Goal: Transaction & Acquisition: Obtain resource

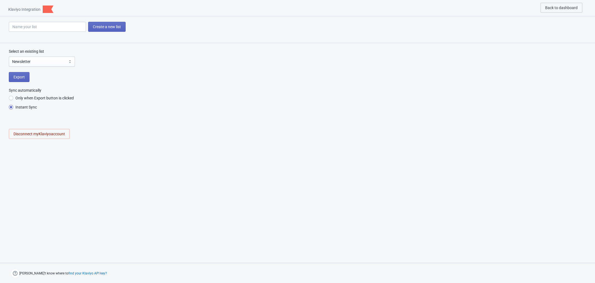
select select "V8Hi5P"
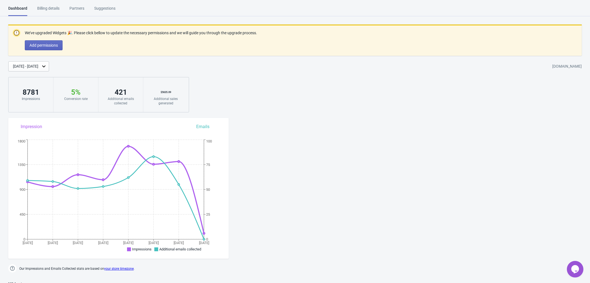
click at [53, 6] on div "Billing details" at bounding box center [48, 11] width 22 height 10
click at [38, 64] on div "[DATE] - [DATE]" at bounding box center [25, 66] width 25 height 6
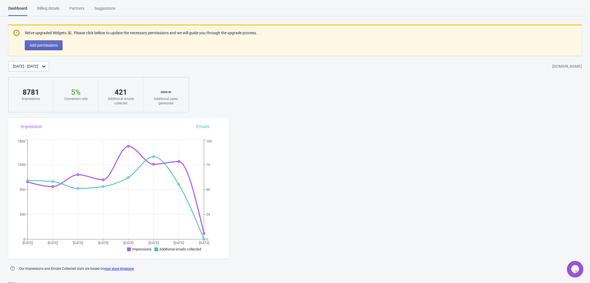
click at [121, 90] on div "421" at bounding box center [121, 92] width 34 height 9
click at [38, 65] on div "[DATE] - [DATE]" at bounding box center [25, 66] width 25 height 6
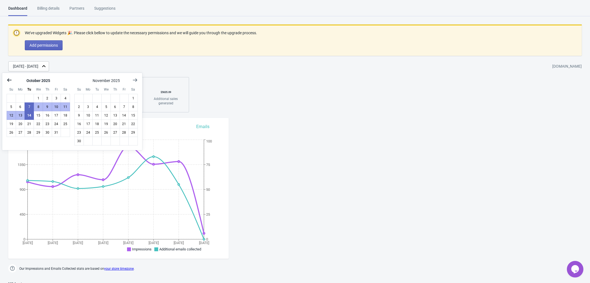
click at [9, 81] on icon "Show previous month, September 2025" at bounding box center [9, 79] width 4 height 3
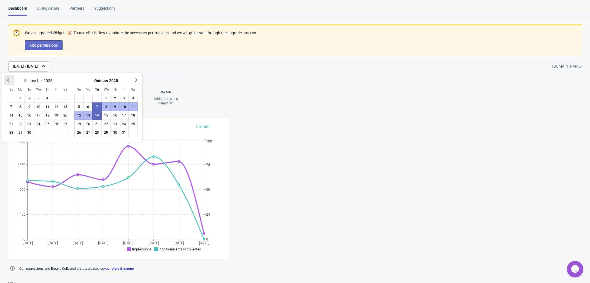
click at [9, 81] on icon "Show previous month, August 2025" at bounding box center [9, 79] width 4 height 3
click at [9, 81] on icon "Show previous month, June 2025" at bounding box center [9, 79] width 4 height 3
click at [9, 81] on icon "Show previous month, May 2025" at bounding box center [9, 79] width 4 height 3
click at [9, 81] on icon "Show previous month, April 2025" at bounding box center [9, 79] width 4 height 3
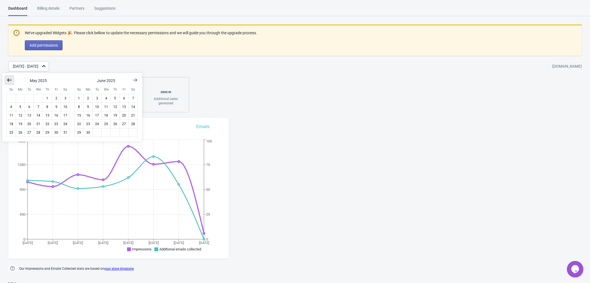
click at [9, 81] on icon "Show previous month, April 2025" at bounding box center [9, 79] width 4 height 3
click at [9, 81] on icon "Show previous month, February 2025" at bounding box center [9, 79] width 4 height 3
click at [9, 81] on icon "Show previous month, January 2025" at bounding box center [9, 79] width 4 height 3
click at [9, 81] on icon "Show previous month, December 2024" at bounding box center [9, 79] width 4 height 3
click at [9, 81] on icon "Show previous month, November 2024" at bounding box center [9, 79] width 4 height 3
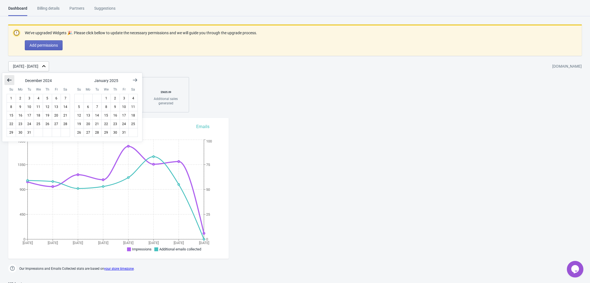
click at [9, 81] on icon "Show previous month, November 2024" at bounding box center [9, 79] width 4 height 3
click at [9, 81] on icon "Show previous month, September 2024" at bounding box center [9, 79] width 4 height 3
click at [9, 81] on icon "Show previous month, August 2024" at bounding box center [9, 79] width 4 height 3
click at [9, 81] on icon "Show previous month, July 2024" at bounding box center [9, 79] width 4 height 3
click at [133, 82] on icon "Show next month, September 2024" at bounding box center [135, 80] width 6 height 6
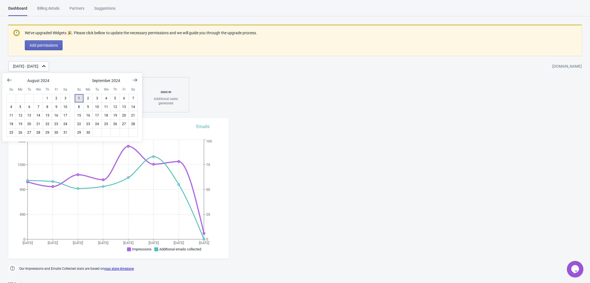
click at [77, 99] on button "1" at bounding box center [78, 98] width 9 height 9
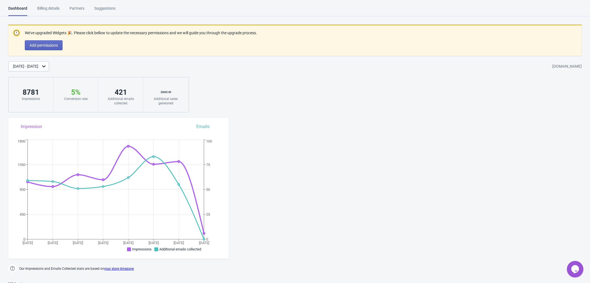
click at [38, 66] on div "[DATE] - [DATE]" at bounding box center [25, 66] width 25 height 6
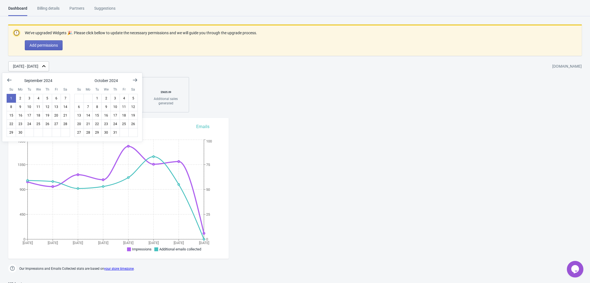
click at [38, 66] on div "[DATE] - [DATE]" at bounding box center [25, 66] width 25 height 6
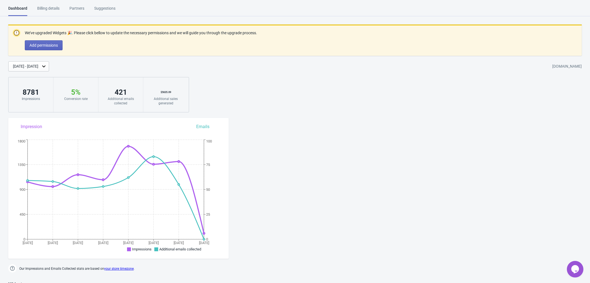
click at [32, 67] on div "[DATE] - [DATE]" at bounding box center [25, 66] width 25 height 6
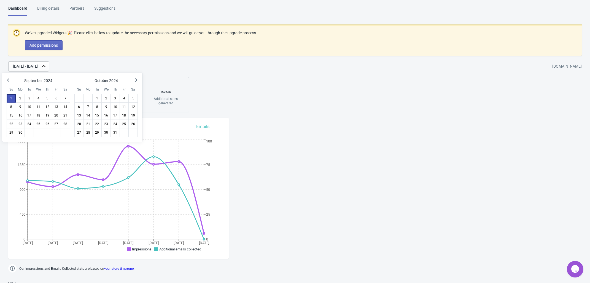
click at [9, 99] on button "1" at bounding box center [11, 98] width 9 height 9
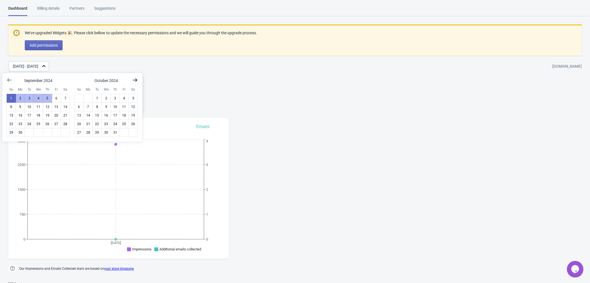
click at [134, 82] on icon "Show next month, November 2024" at bounding box center [135, 80] width 6 height 6
click at [134, 81] on icon "Show next month, December 2024" at bounding box center [135, 80] width 6 height 6
click at [134, 80] on icon "Show next month, February 2025" at bounding box center [135, 80] width 6 height 6
click at [134, 80] on icon "Show next month, March 2025" at bounding box center [135, 80] width 6 height 6
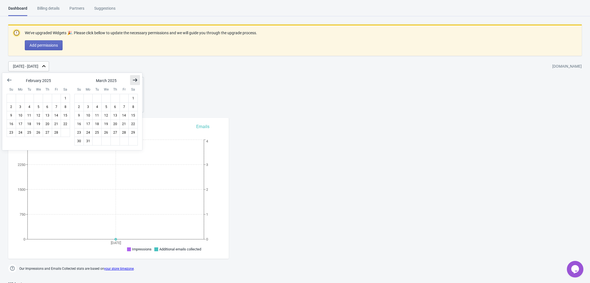
click at [134, 80] on icon "Show next month, April 2025" at bounding box center [135, 80] width 6 height 6
click at [134, 80] on icon "Show next month, May 2025" at bounding box center [135, 80] width 6 height 6
click at [134, 80] on icon "Show next month, June 2025" at bounding box center [135, 80] width 6 height 6
click at [134, 80] on icon "Show next month, July 2025" at bounding box center [135, 80] width 6 height 6
click at [134, 80] on icon "Show next month, August 2025" at bounding box center [135, 80] width 6 height 6
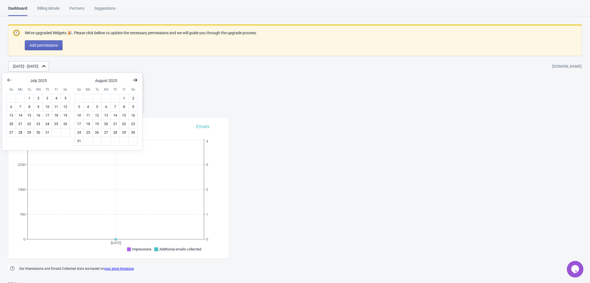
click at [134, 80] on icon "Show next month, September 2025" at bounding box center [135, 80] width 6 height 6
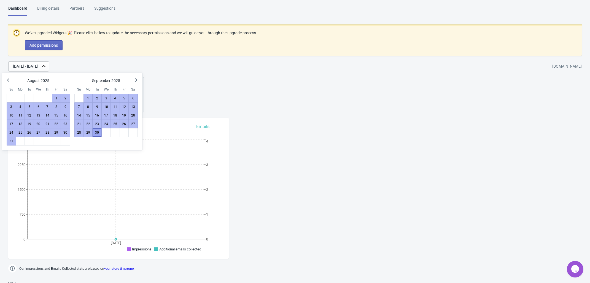
click at [99, 135] on button "30" at bounding box center [96, 132] width 9 height 9
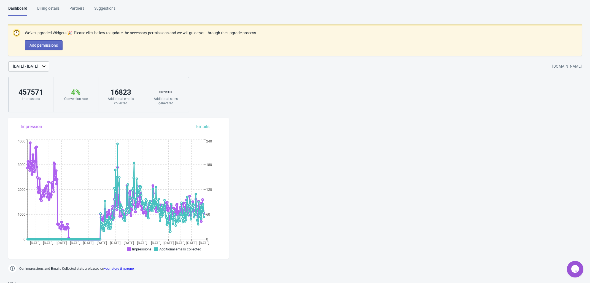
click at [513, 105] on div "We’ve upgraded Widgets 🎉. Please click bellow to update the necessary permissio…" at bounding box center [295, 69] width 590 height 88
click at [125, 93] on div "16823" at bounding box center [121, 92] width 34 height 9
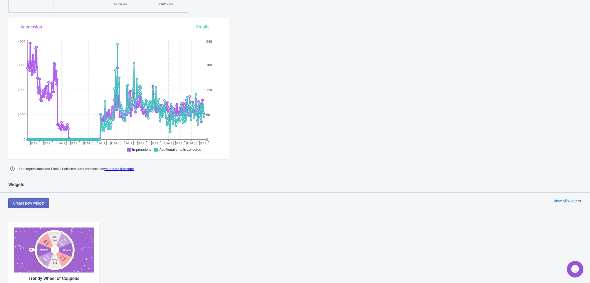
scroll to position [103, 0]
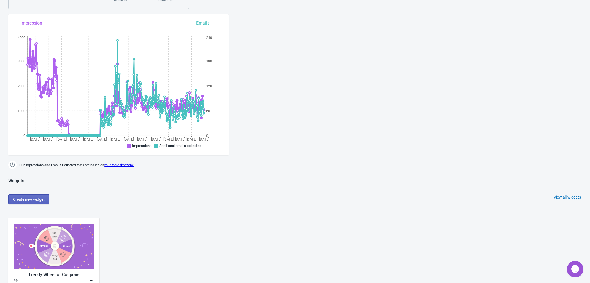
click at [205, 23] on div "Sep 18 Oct 17 Nov 16 Dec 16 Jan 15 Feb 14 Mar 16 Apr 15 May 15 Jun 15 Jul 13 Au…" at bounding box center [118, 78] width 220 height 116
click at [203, 23] on div "Sep 18 Oct 17 Nov 16 Dec 16 Jan 15 Feb 14 Mar 16 Apr 15 May 15 Jun 15 Jul 13 Au…" at bounding box center [118, 78] width 220 height 116
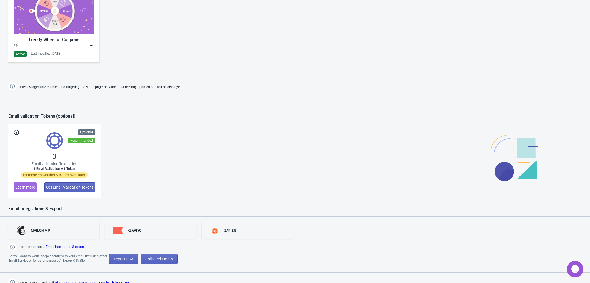
scroll to position [341, 0]
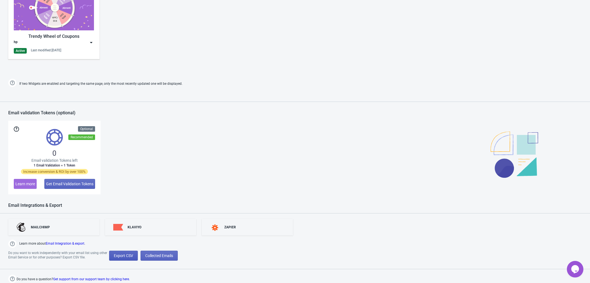
click at [132, 257] on span "Export CSV" at bounding box center [123, 255] width 19 height 4
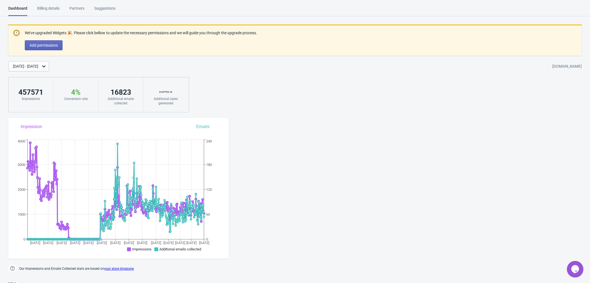
select select "2025"
select select "10"
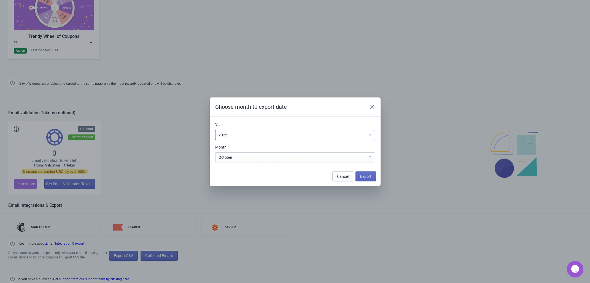
click at [270, 136] on select "2010 2011 2012 2013 2014 2015 2016 2017 2018 2019 2020 2021 2022 2023 2024 2025…" at bounding box center [295, 135] width 160 height 10
click at [215, 130] on select "2010 2011 2012 2013 2014 2015 2016 2017 2018 2019 2020 2021 2022 2023 2024 2025…" at bounding box center [295, 135] width 160 height 10
click at [262, 158] on select "January February March April May June July August September October November De…" at bounding box center [295, 157] width 160 height 10
click at [284, 106] on h2 "Choose month to export date" at bounding box center [288, 107] width 147 height 8
click at [269, 132] on select "2010 2011 2012 2013 2014 2015 2016 2017 2018 2019 2020 2021 2022 2023 2024 2025…" at bounding box center [295, 135] width 160 height 10
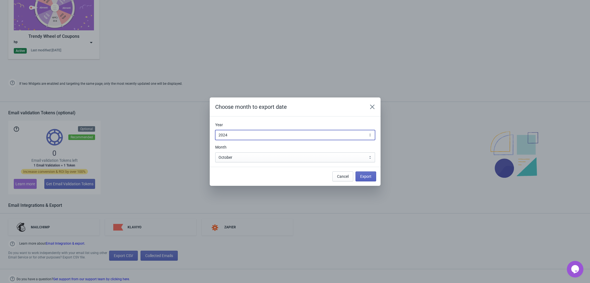
select select "2023"
click at [215, 130] on select "2010 2011 2012 2013 2014 2015 2016 2017 2018 2019 2020 2021 2022 2023 2024 2025…" at bounding box center [295, 135] width 160 height 10
click at [237, 132] on select "2010 2011 2012 2013 2014 2015 2016 2017 2018 2019 2020 2021 2022 2023 2024 2025…" at bounding box center [295, 135] width 160 height 10
click at [134, 149] on div "Choose month to export date Year 2010 2011 2012 2013 2014 2015 2016 2017 2018 2…" at bounding box center [295, 141] width 590 height 88
click at [371, 109] on icon "Close" at bounding box center [373, 107] width 6 height 6
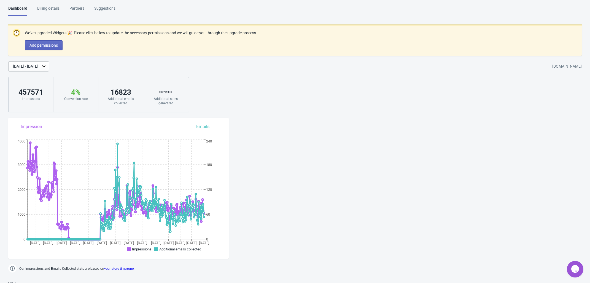
scroll to position [341, 0]
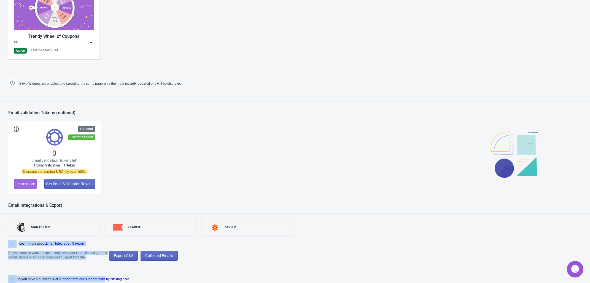
drag, startPoint x: 6, startPoint y: 242, endPoint x: 87, endPoint y: 261, distance: 83.7
click at [102, 260] on div "MAILCHIMP KLAVIYO ZAPIER Learn more about Email Integration & export . Do you w…" at bounding box center [295, 247] width 590 height 69
click at [323, 247] on div "Learn more about Email Integration & export ." at bounding box center [295, 244] width 579 height 7
drag, startPoint x: 21, startPoint y: 242, endPoint x: 99, endPoint y: 256, distance: 80.1
click at [99, 256] on div "MAILCHIMP KLAVIYO ZAPIER Learn more about Email Integration & export . Do you w…" at bounding box center [295, 247] width 590 height 69
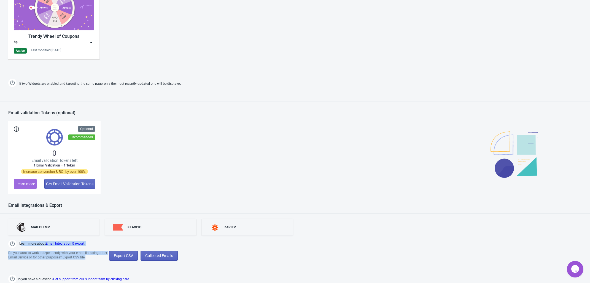
click at [96, 259] on div at bounding box center [96, 259] width 0 height 0
click at [319, 251] on div "Do you want to work independently with your email list using other Email Servic…" at bounding box center [295, 255] width 590 height 10
click at [176, 255] on button "Collected Emails" at bounding box center [159, 255] width 37 height 10
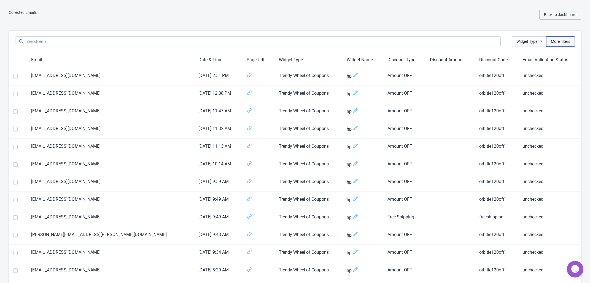
click at [573, 40] on button "More filters" at bounding box center [560, 41] width 29 height 10
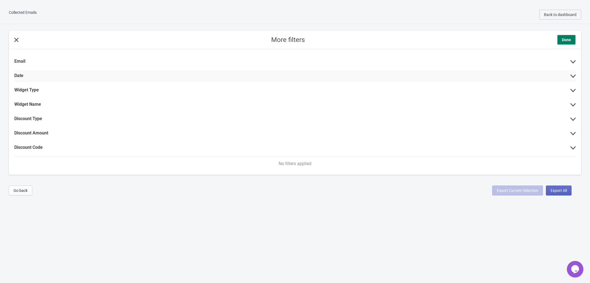
click at [26, 74] on div "Date" at bounding box center [294, 76] width 561 height 12
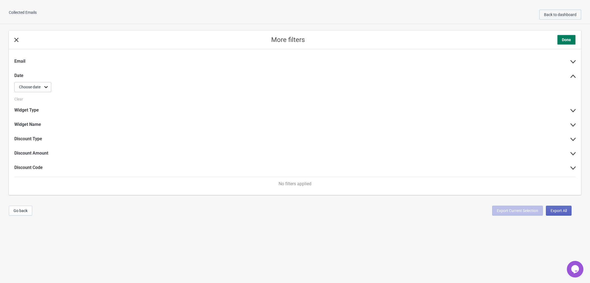
click at [40, 84] on div "Choose date" at bounding box center [32, 87] width 37 height 10
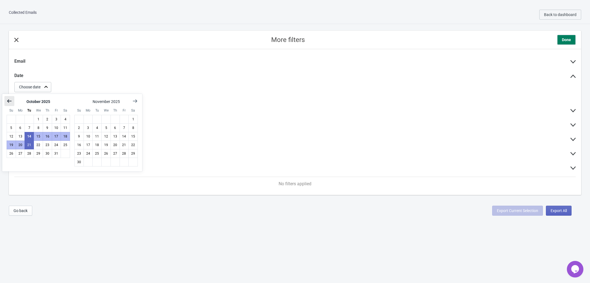
click at [9, 102] on icon "Show previous month, September 2025" at bounding box center [10, 101] width 6 height 6
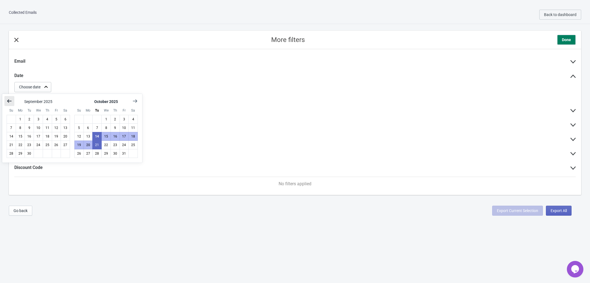
click at [9, 102] on icon "Show previous month, August 2025" at bounding box center [10, 101] width 6 height 6
click at [9, 102] on icon "Show previous month, July 2025" at bounding box center [10, 101] width 6 height 6
click at [9, 102] on icon "Show previous month, June 2025" at bounding box center [10, 101] width 6 height 6
click at [9, 102] on icon "Show previous month, April 2025" at bounding box center [10, 101] width 6 height 6
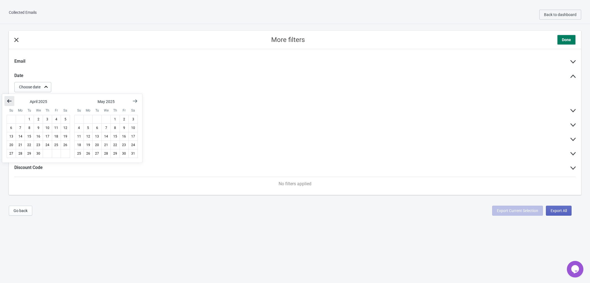
click at [9, 102] on icon "Show previous month, March 2025" at bounding box center [10, 101] width 6 height 6
click at [9, 102] on icon "Show previous month, February 2025" at bounding box center [10, 101] width 6 height 6
click at [9, 102] on icon "Show previous month, December 2024" at bounding box center [10, 101] width 6 height 6
click at [9, 102] on icon "Show previous month, November 2024" at bounding box center [10, 101] width 6 height 6
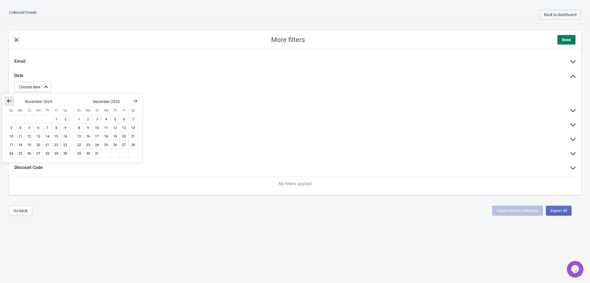
click at [9, 102] on icon "Show previous month, October 2024" at bounding box center [10, 101] width 6 height 6
click at [9, 102] on icon "Show previous month, September 2024" at bounding box center [10, 101] width 6 height 6
click at [9, 118] on button "1" at bounding box center [11, 119] width 9 height 9
click at [137, 99] on icon "Show next month, November 2024" at bounding box center [135, 101] width 6 height 6
click at [137, 99] on icon "Show next month, December 2024" at bounding box center [135, 101] width 6 height 6
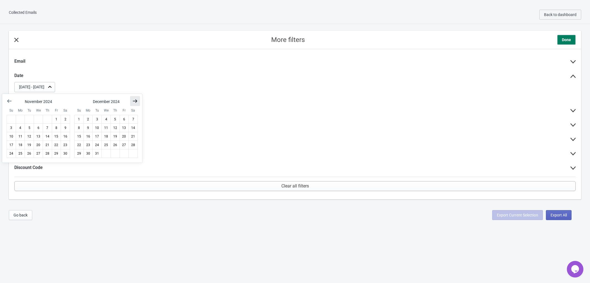
click at [137, 99] on icon "Show next month, January 2025" at bounding box center [135, 101] width 6 height 6
click at [137, 99] on icon "Show next month, February 2025" at bounding box center [135, 101] width 6 height 6
click at [137, 99] on icon "Show next month, April 2025" at bounding box center [135, 101] width 6 height 6
click at [137, 99] on icon "Show next month, May 2025" at bounding box center [135, 101] width 6 height 6
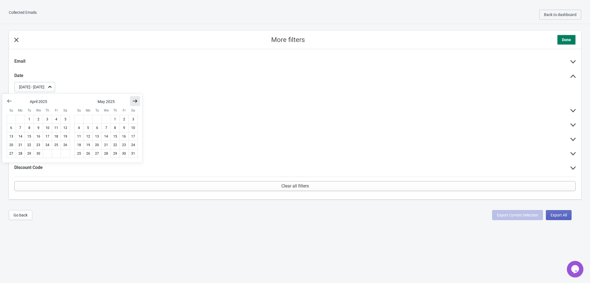
click at [137, 99] on icon "Show next month, June 2025" at bounding box center [135, 101] width 6 height 6
click at [137, 99] on icon "Show next month, July 2025" at bounding box center [135, 101] width 6 height 6
click at [137, 99] on icon "Show next month, August 2025" at bounding box center [135, 101] width 6 height 6
click at [137, 99] on icon "Show next month, September 2025" at bounding box center [135, 101] width 6 height 6
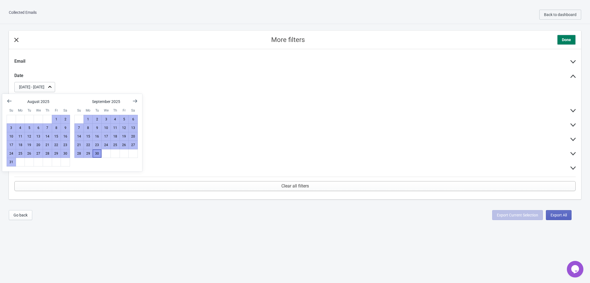
click at [96, 155] on button "30" at bounding box center [96, 153] width 9 height 9
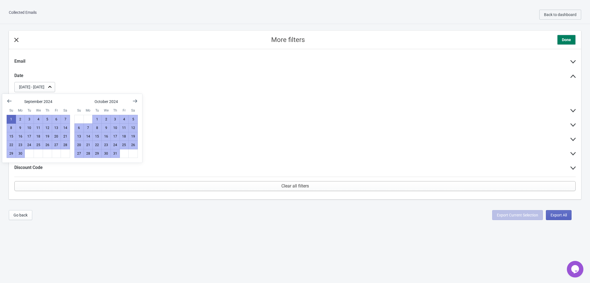
click at [238, 119] on div "Email Date Sep 1, 2024 - Sep 30, 2025 Clear Widget Type Widget Name Discount Ty…" at bounding box center [294, 116] width 561 height 121
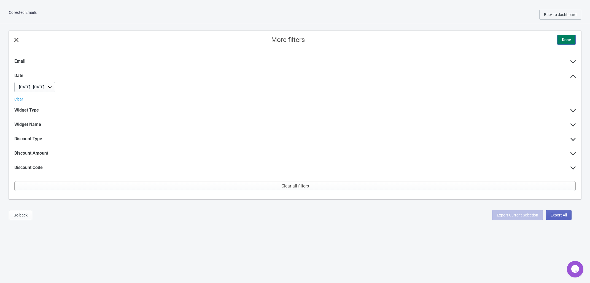
click at [572, 37] on button "Done" at bounding box center [566, 40] width 18 height 10
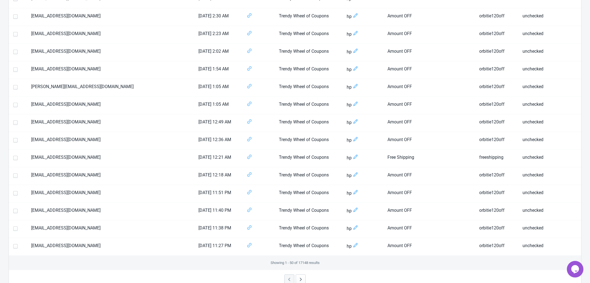
scroll to position [748, 0]
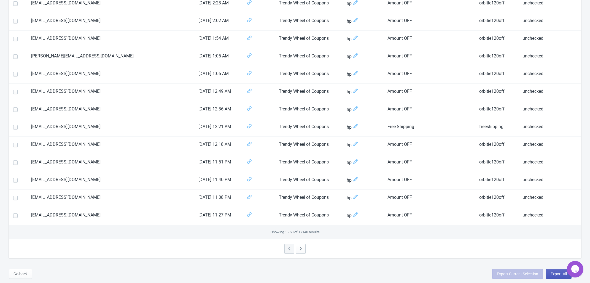
click at [555, 273] on span "Export All" at bounding box center [559, 273] width 16 height 4
select select "2025"
select select "10"
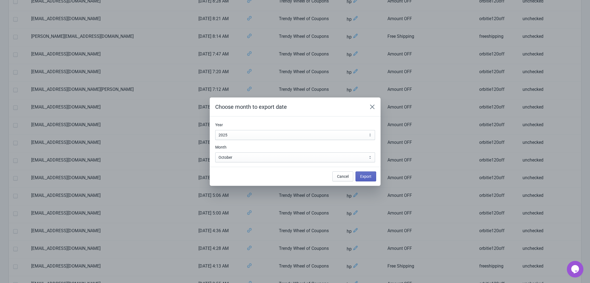
scroll to position [0, 0]
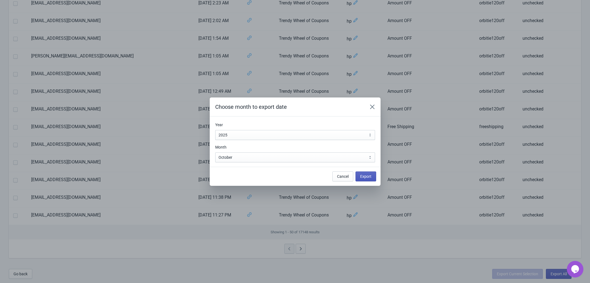
click at [366, 175] on span "Export" at bounding box center [365, 176] width 11 height 4
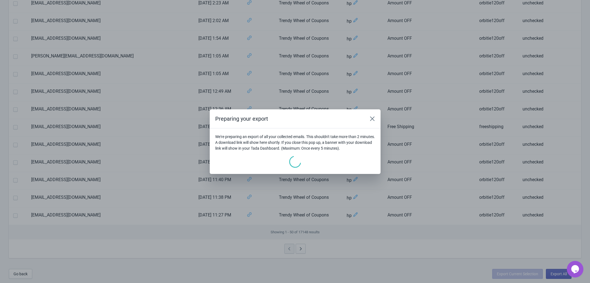
click at [342, 144] on p "We're preparing an export of all your collected emails. This shouldn't take mor…" at bounding box center [295, 142] width 160 height 17
copy p "banner"
click at [342, 144] on p "We're preparing an export of all your collected emails. This shouldn't take mor…" at bounding box center [295, 142] width 160 height 17
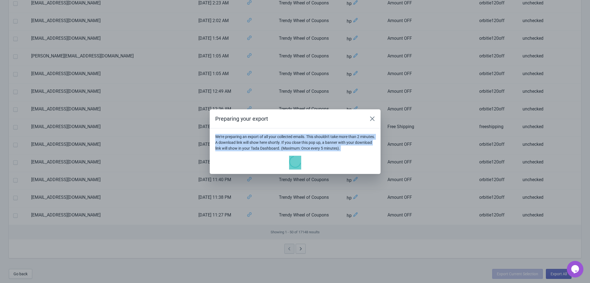
click at [356, 137] on p "We're preparing an export of all your collected emails. This shouldn't take mor…" at bounding box center [295, 142] width 160 height 17
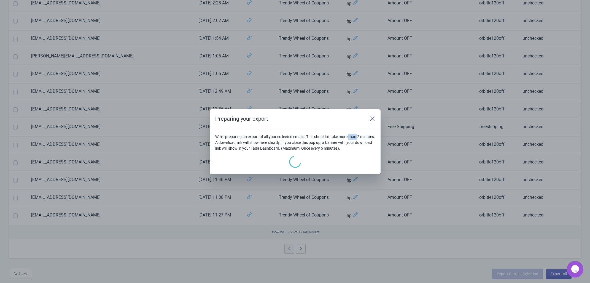
click at [356, 137] on p "We're preparing an export of all your collected emails. This shouldn't take mor…" at bounding box center [295, 142] width 160 height 17
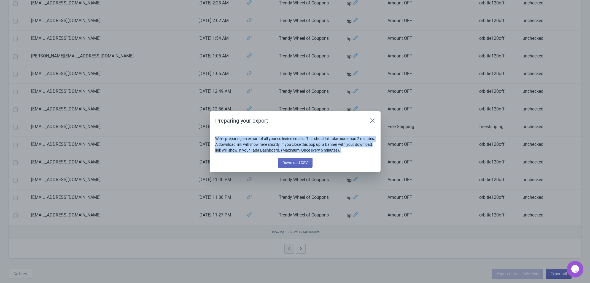
click at [356, 137] on p "We're preparing an export of all your collected emails. This shouldn't take mor…" at bounding box center [295, 144] width 160 height 17
click at [297, 159] on button "Download CSV" at bounding box center [295, 162] width 35 height 10
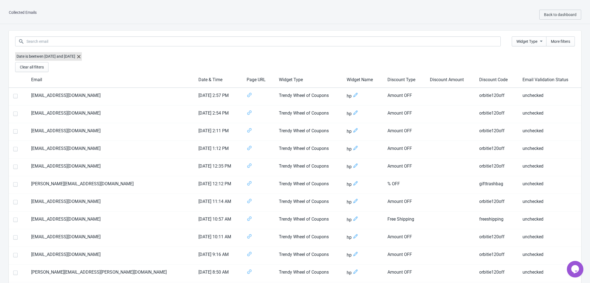
click at [462, 7] on div "Collected Emails Back to dashboard" at bounding box center [295, 15] width 590 height 18
click at [466, 4] on html "Collected Emails Back to dashboard Widget Type More filters Date is beetwen Sep…" at bounding box center [295, 141] width 590 height 283
click at [36, 68] on span "Clear all filters" at bounding box center [32, 67] width 24 height 4
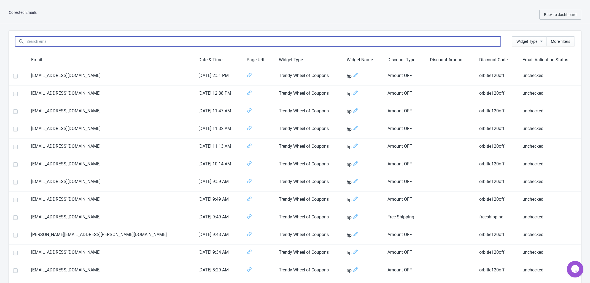
click at [60, 42] on input at bounding box center [263, 41] width 475 height 10
click at [479, 35] on div "Widget Type More filters" at bounding box center [295, 41] width 572 height 21
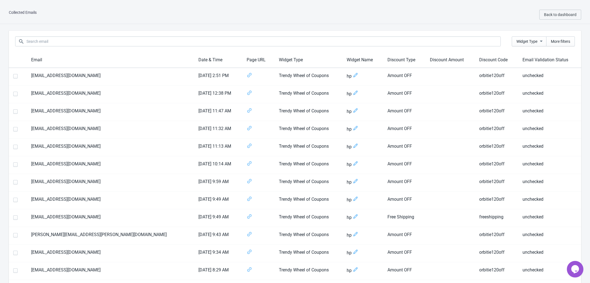
click at [20, 13] on div "Collected Emails Back to dashboard" at bounding box center [295, 15] width 590 height 18
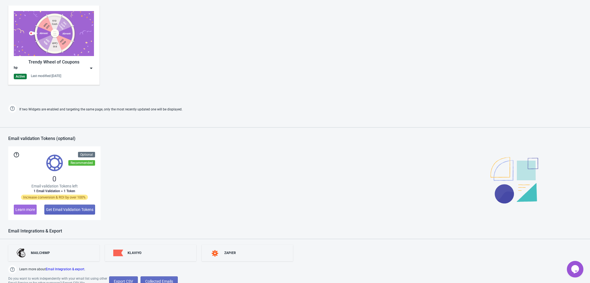
scroll to position [341, 0]
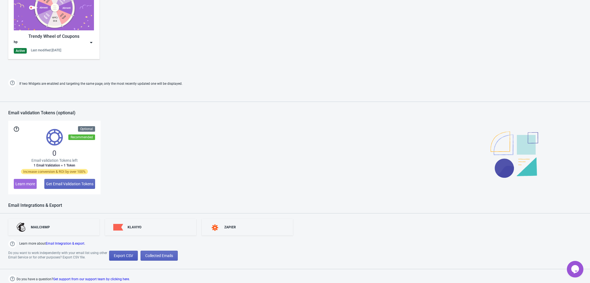
click at [127, 254] on span "Export CSV" at bounding box center [123, 255] width 19 height 4
select select "2025"
select select "10"
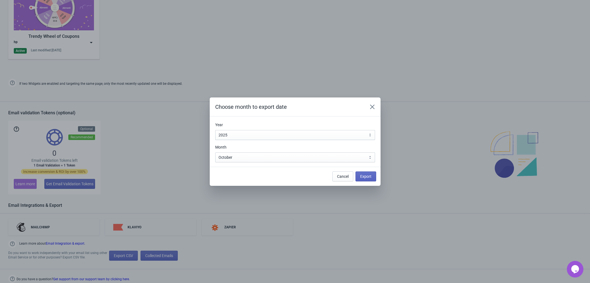
scroll to position [0, 0]
click at [234, 135] on select "2010 2011 2012 2013 2014 2015 2016 2017 2018 2019 2020 2021 2022 2023 2024 2025…" at bounding box center [295, 135] width 160 height 10
click at [215, 130] on select "2010 2011 2012 2013 2014 2015 2016 2017 2018 2019 2020 2021 2022 2023 2024 2025…" at bounding box center [295, 135] width 160 height 10
click at [254, 158] on select "January February March April May June July August September October November De…" at bounding box center [295, 157] width 160 height 10
click at [297, 106] on h2 "Choose month to export date" at bounding box center [288, 107] width 147 height 8
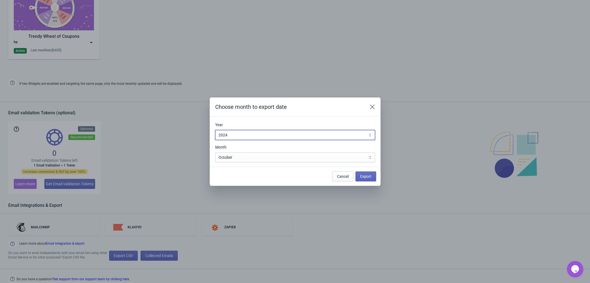
click at [363, 135] on select "2010 2011 2012 2013 2014 2015 2016 2017 2018 2019 2020 2021 2022 2023 2024 2025…" at bounding box center [295, 135] width 160 height 10
select select "2025"
click at [215, 130] on select "2010 2011 2012 2013 2014 2015 2016 2017 2018 2019 2020 2021 2022 2023 2024 2025…" at bounding box center [295, 135] width 160 height 10
click at [249, 155] on select "January February March April May June July August September October November De…" at bounding box center [295, 157] width 160 height 10
click at [372, 107] on icon "Close" at bounding box center [373, 107] width 6 height 6
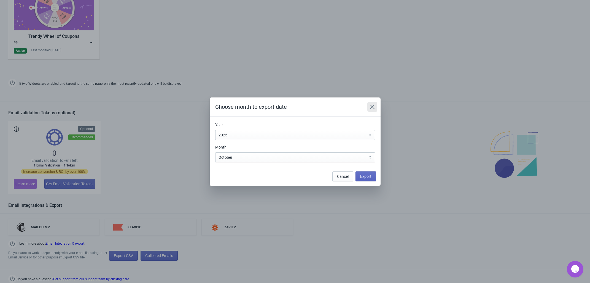
scroll to position [341, 0]
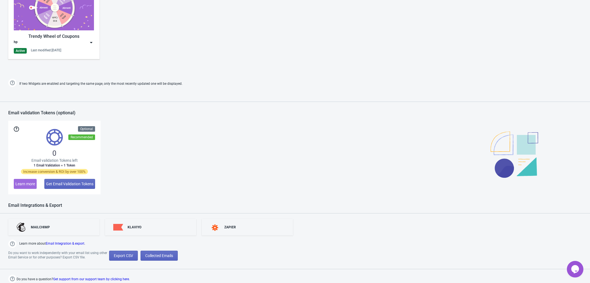
drag, startPoint x: 55, startPoint y: 249, endPoint x: 64, endPoint y: 247, distance: 9.5
click at [55, 249] on div "MAILCHIMP KLAVIYO ZAPIER Learn more about Email Integration & export . Do you w…" at bounding box center [295, 247] width 590 height 69
click at [69, 241] on link "Email Integration & export" at bounding box center [65, 243] width 39 height 4
click at [166, 256] on span "Collected Emails" at bounding box center [159, 255] width 28 height 4
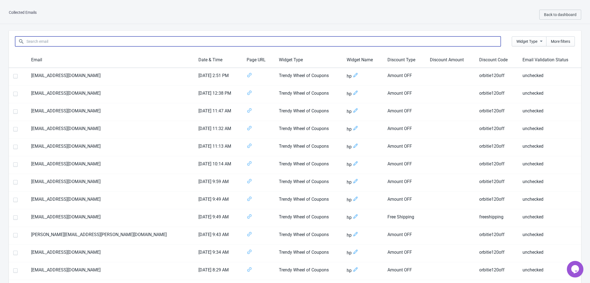
click at [67, 38] on input at bounding box center [263, 41] width 475 height 10
click at [451, 36] on div "Widget Type More filters" at bounding box center [295, 41] width 572 height 21
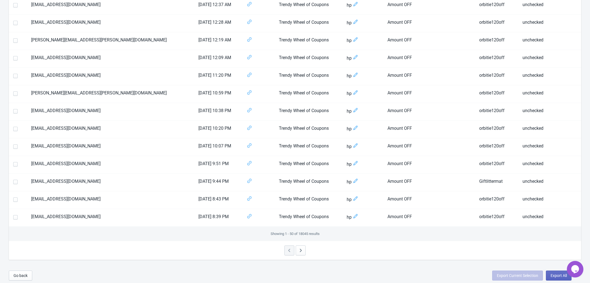
scroll to position [728, 0]
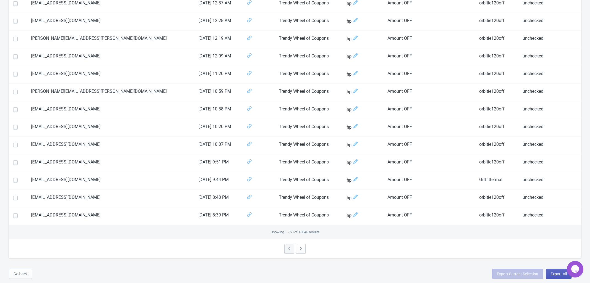
click at [553, 275] on span "Export All" at bounding box center [559, 273] width 16 height 4
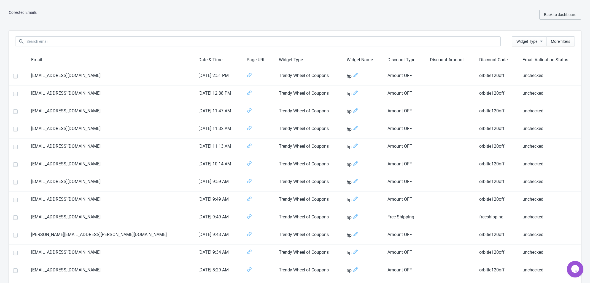
select select "2025"
select select "10"
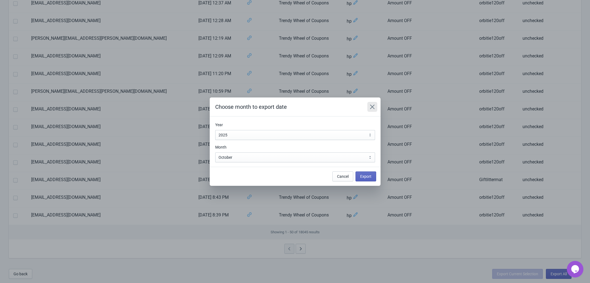
click at [371, 106] on icon "Close" at bounding box center [373, 107] width 6 height 6
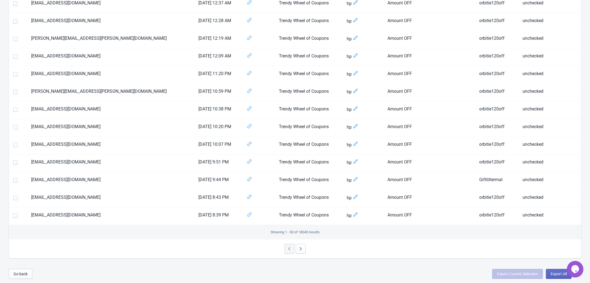
click at [508, 272] on div "Export Current Selection Export All" at bounding box center [531, 273] width 79 height 10
drag, startPoint x: 477, startPoint y: 271, endPoint x: 539, endPoint y: 272, distance: 62.3
click at [539, 272] on div "Go back Export Current Selection Export All" at bounding box center [295, 273] width 590 height 18
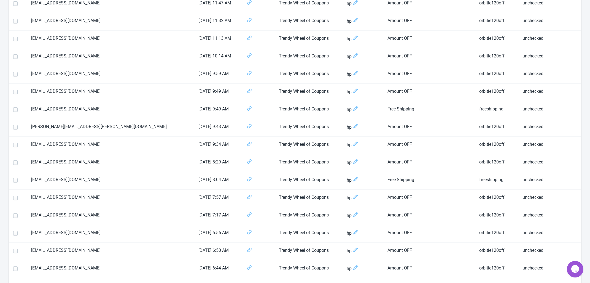
scroll to position [0, 0]
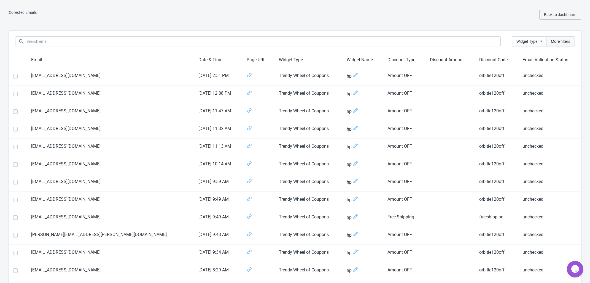
click at [570, 45] on button "More filters" at bounding box center [560, 41] width 29 height 10
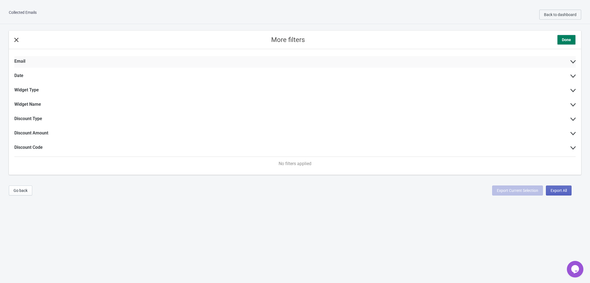
click at [55, 63] on div "Email" at bounding box center [294, 62] width 561 height 12
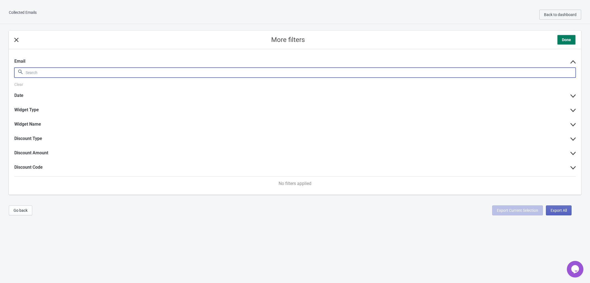
click at [77, 72] on input at bounding box center [300, 73] width 550 height 10
click at [571, 75] on input at bounding box center [300, 73] width 550 height 10
click at [557, 210] on span "Export All" at bounding box center [559, 210] width 16 height 4
select select "2025"
select select "10"
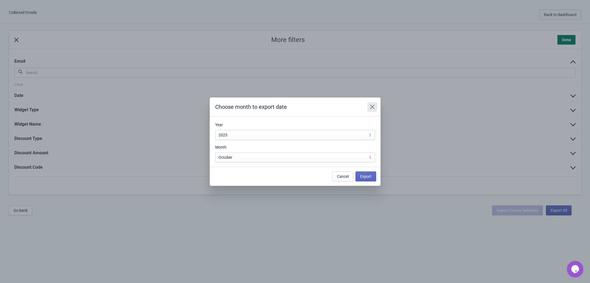
click at [371, 106] on icon "Close" at bounding box center [373, 107] width 6 height 6
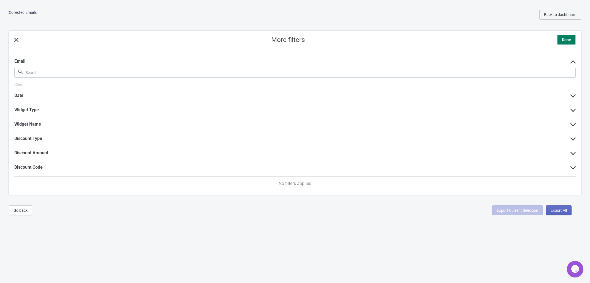
click at [18, 34] on div "More filters Done" at bounding box center [295, 40] width 572 height 18
click at [18, 38] on icon at bounding box center [16, 40] width 4 height 4
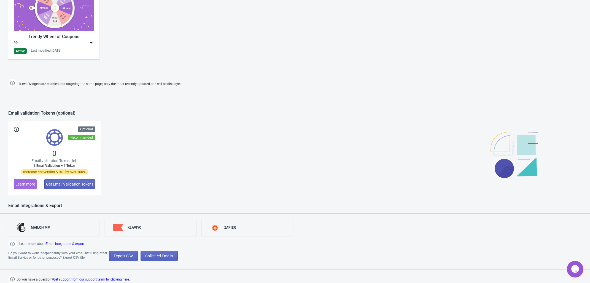
scroll to position [341, 0]
click at [160, 254] on span "Collected Emails" at bounding box center [159, 255] width 28 height 4
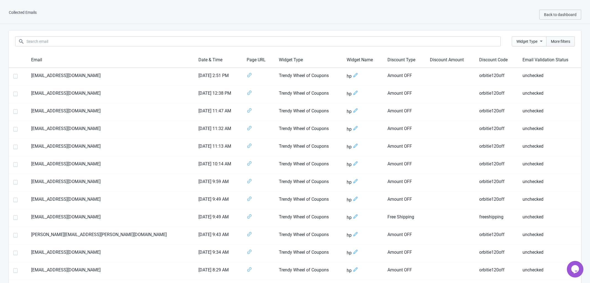
click at [560, 43] on span "More filters" at bounding box center [560, 41] width 19 height 4
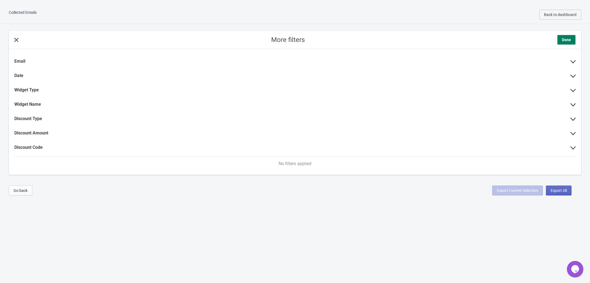
click at [12, 39] on div "More filters Done" at bounding box center [295, 40] width 572 height 18
click at [17, 38] on icon at bounding box center [16, 40] width 4 height 4
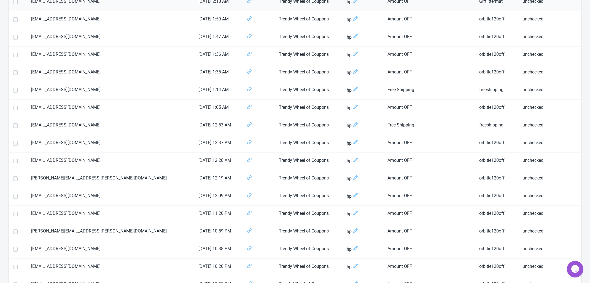
scroll to position [728, 0]
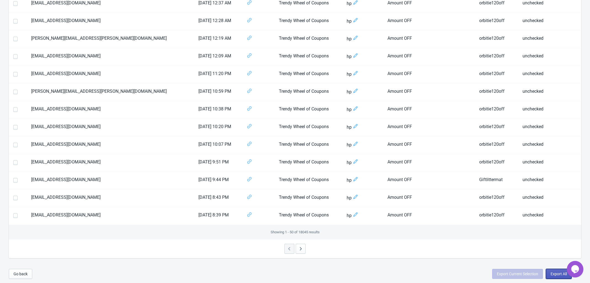
click at [553, 273] on span "Export All" at bounding box center [559, 273] width 16 height 4
select select "2025"
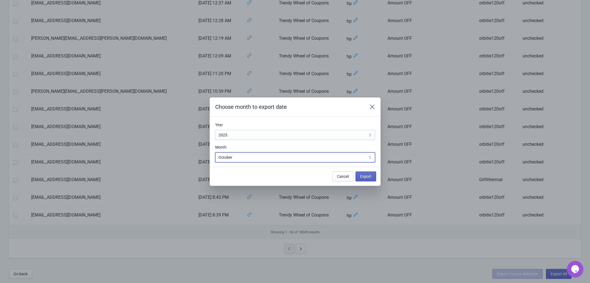
click at [233, 158] on select "January February March April May June July August September October November De…" at bounding box center [295, 157] width 160 height 10
select select "9"
click at [215, 152] on select "January February March April May June July August September October November De…" at bounding box center [295, 157] width 160 height 10
click at [359, 177] on button "Export" at bounding box center [366, 176] width 21 height 10
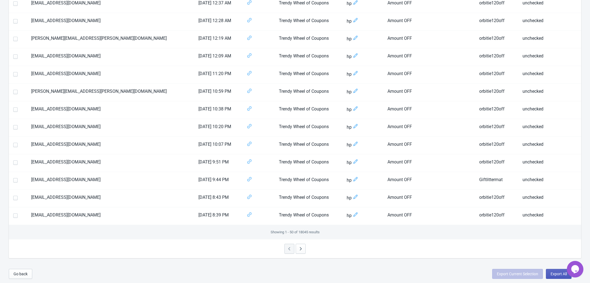
click at [553, 274] on span "Export All" at bounding box center [559, 273] width 16 height 4
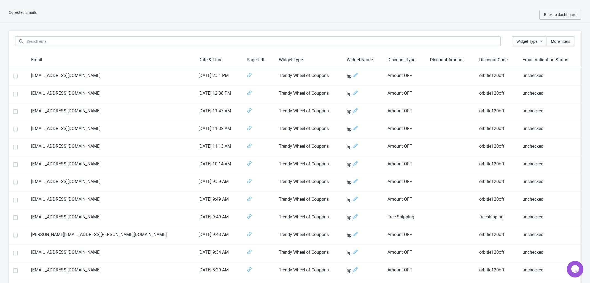
select select "2025"
select select "9"
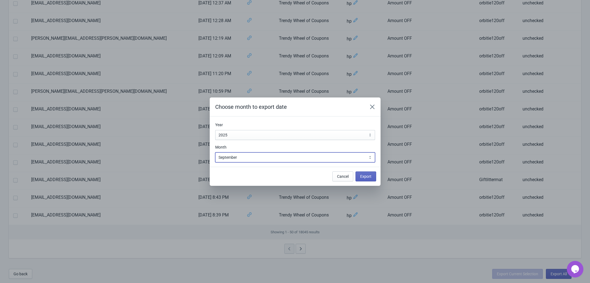
click at [258, 158] on select "January February March April May June July August September October November De…" at bounding box center [295, 157] width 160 height 10
click at [370, 175] on span "Export" at bounding box center [365, 176] width 11 height 4
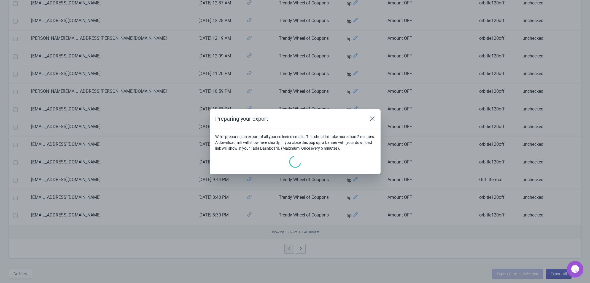
click at [572, 268] on icon "Chat widget" at bounding box center [575, 269] width 8 height 8
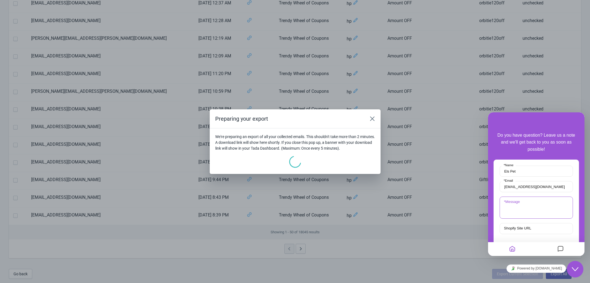
click at [535, 205] on textarea "* Message" at bounding box center [536, 207] width 73 height 22
click at [558, 248] on icon "Messages" at bounding box center [560, 248] width 7 height 11
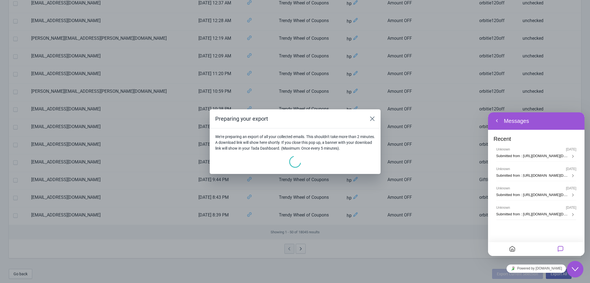
click at [560, 249] on icon "Messages" at bounding box center [560, 248] width 7 height 11
click at [497, 123] on button "Back" at bounding box center [497, 121] width 9 height 8
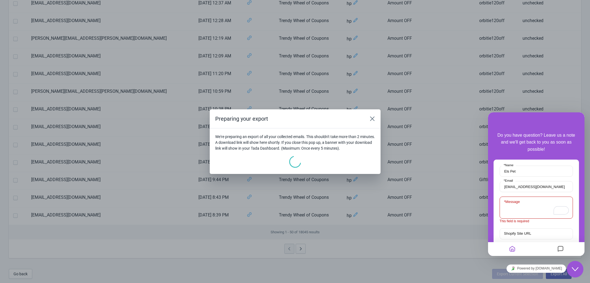
scroll to position [34, 0]
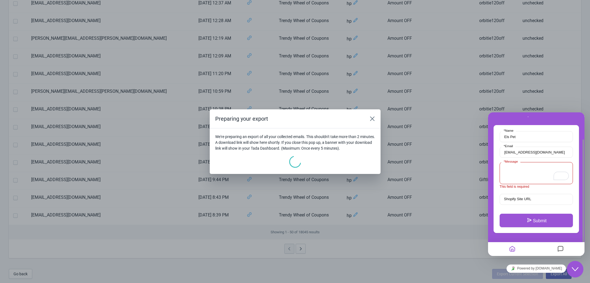
click at [520, 172] on textarea "* Message" at bounding box center [536, 173] width 73 height 22
paste textarea "How can I export the emails collected in the past year? Why can't I export for …"
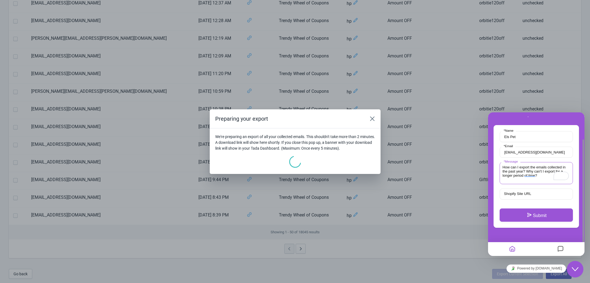
type textarea "How can I export the emails collected in the past year? Why can't I export for …"
click at [544, 195] on input "Shopify Site URL" at bounding box center [536, 193] width 73 height 11
drag, startPoint x: 514, startPoint y: 190, endPoint x: 522, endPoint y: 193, distance: 7.8
click at [519, 192] on div "Shopify Site URL" at bounding box center [536, 193] width 73 height 11
paste input "https://admin.shopify.com/store/els-pet-us/apps/try-tada-test-3/?token=eyJhbGci…"
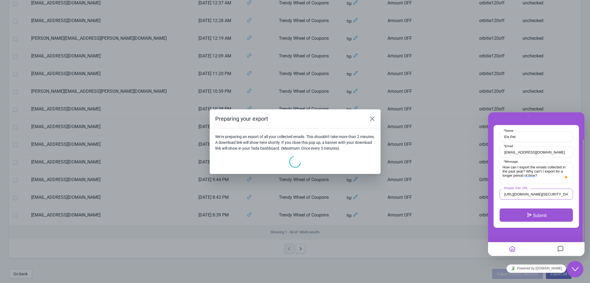
scroll to position [0, 349]
type input "https://admin.shopify.com/store/els-pet-us/apps/try-tada-test-3/?token=eyJhbGci…"
click at [559, 211] on button "Submit" at bounding box center [536, 214] width 73 height 13
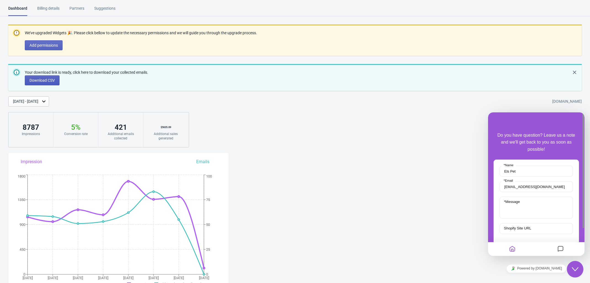
click at [43, 80] on span "Download CSV" at bounding box center [41, 80] width 25 height 4
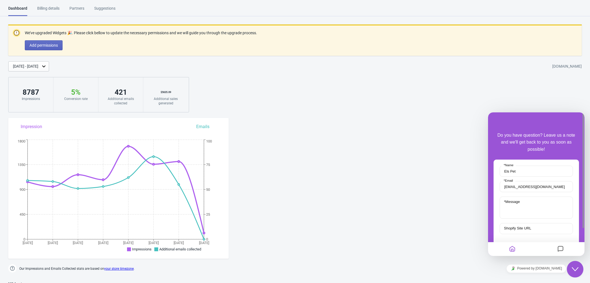
click at [38, 66] on div "[DATE] - [DATE]" at bounding box center [25, 66] width 25 height 6
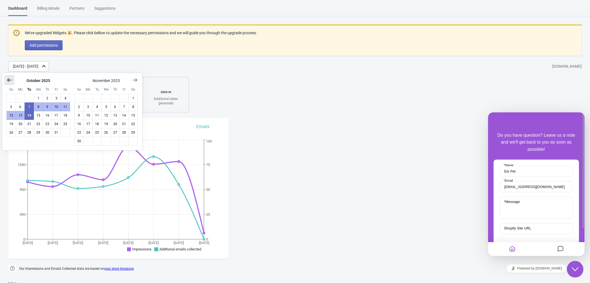
click at [10, 80] on icon "Show previous month, September 2025" at bounding box center [9, 79] width 4 height 3
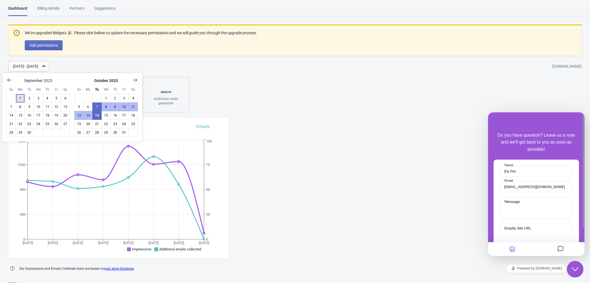
click at [21, 96] on button "1" at bounding box center [20, 98] width 9 height 9
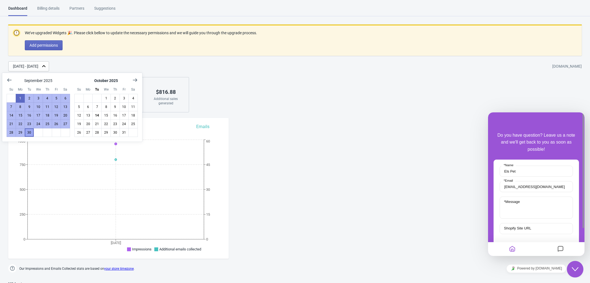
click at [32, 136] on button "30" at bounding box center [29, 132] width 9 height 9
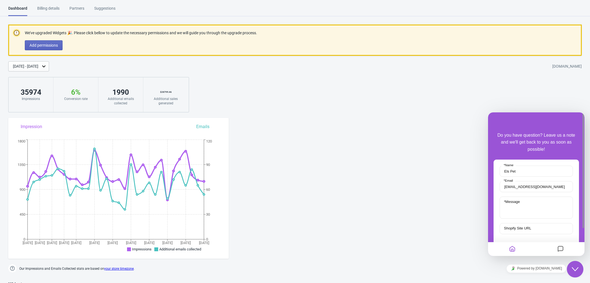
click at [101, 34] on p "We’ve upgraded Widgets 🎉. Please click bellow to update the necessary permissio…" at bounding box center [141, 33] width 232 height 6
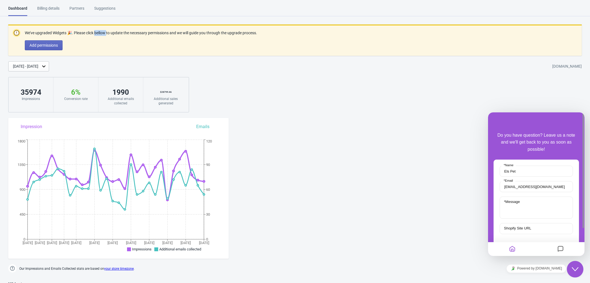
click at [101, 34] on p "We’ve upgraded Widgets 🎉. Please click bellow to update the necessary permissio…" at bounding box center [141, 33] width 232 height 6
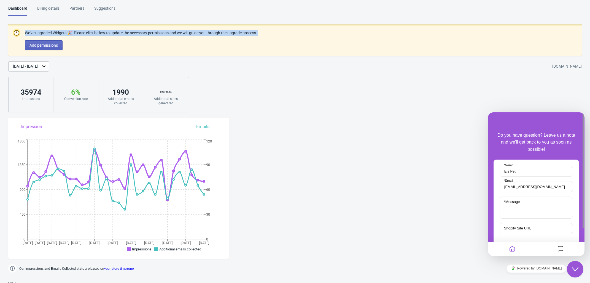
click at [101, 34] on p "We’ve upgraded Widgets 🎉. Please click bellow to update the necessary permissio…" at bounding box center [141, 33] width 232 height 6
copy div "We’ve upgraded Widgets 🎉. Please click bellow to update the necessary permissio…"
click at [98, 23] on div at bounding box center [98, 23] width 0 height 0
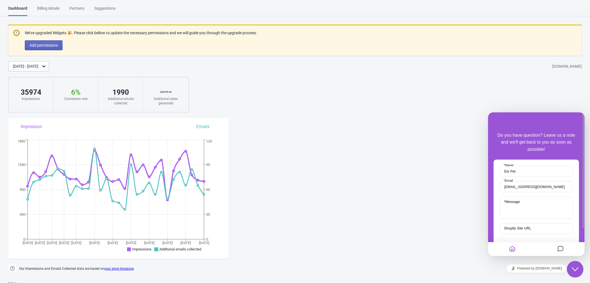
click at [317, 76] on div "We’ve upgraded Widgets 🎉. Please click bellow to update the necessary permissio…" at bounding box center [295, 69] width 590 height 88
click at [42, 46] on span "Add permissions" at bounding box center [43, 45] width 28 height 4
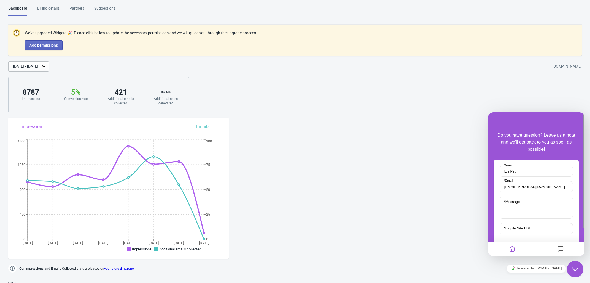
click at [168, 91] on div "$ 5635.09" at bounding box center [166, 92] width 34 height 9
click at [273, 76] on div "We’ve upgraded Widgets 🎉. Please click bellow to update the necessary permissio…" at bounding box center [295, 69] width 590 height 88
drag, startPoint x: 176, startPoint y: 103, endPoint x: 153, endPoint y: 93, distance: 24.8
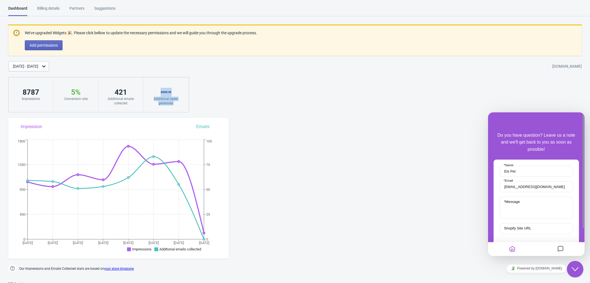
click at [153, 93] on div "$ 5635.09 Additional sales generated" at bounding box center [165, 94] width 45 height 35
drag, startPoint x: 151, startPoint y: 86, endPoint x: 154, endPoint y: 86, distance: 2.8
click at [150, 83] on div at bounding box center [150, 83] width 0 height 0
click at [38, 67] on div "[DATE] - [DATE]" at bounding box center [25, 66] width 25 height 6
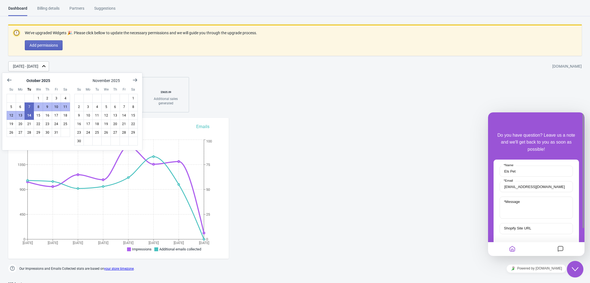
click at [254, 69] on div "[DATE] - [DATE] [DOMAIN_NAME]" at bounding box center [299, 66] width 582 height 10
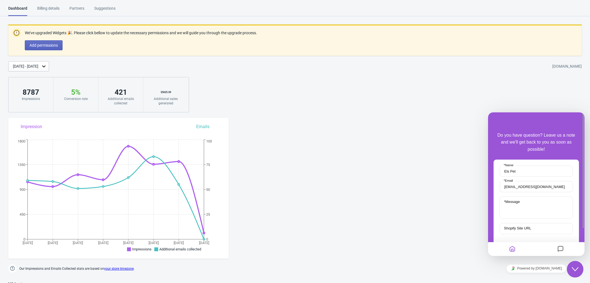
click at [97, 7] on div "Suggestions" at bounding box center [104, 11] width 21 height 10
click at [76, 8] on div "Partners" at bounding box center [76, 11] width 15 height 10
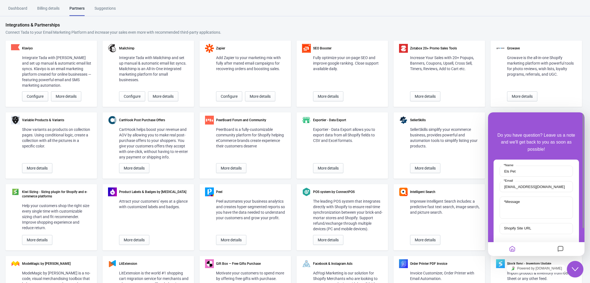
click at [53, 10] on div "Billing details" at bounding box center [48, 11] width 22 height 10
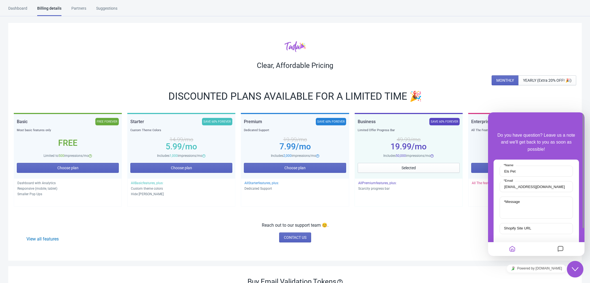
click at [21, 7] on div "Dashboard" at bounding box center [17, 11] width 19 height 10
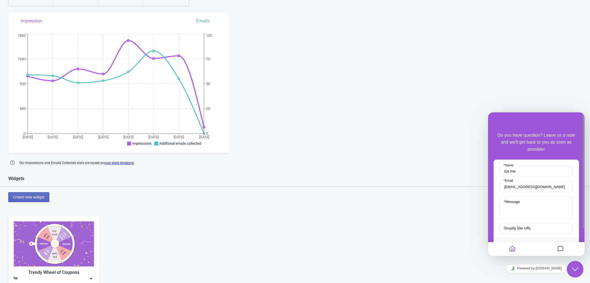
scroll to position [34, 0]
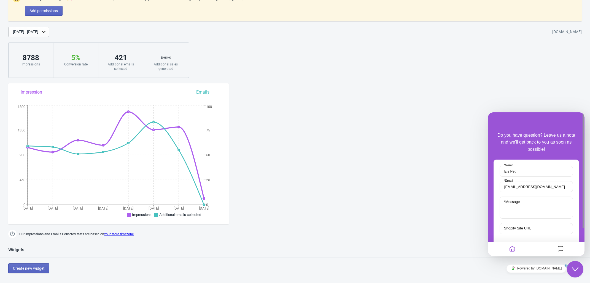
click at [38, 32] on div "[DATE] - [DATE]" at bounding box center [25, 32] width 25 height 6
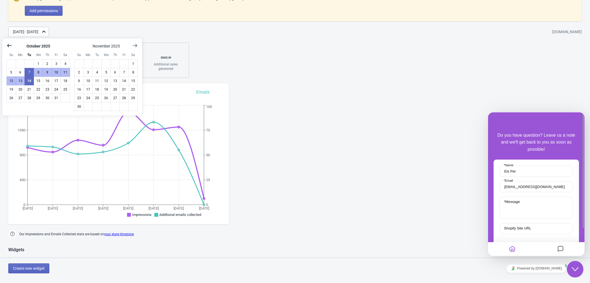
click at [9, 47] on icon "Show previous month, September 2025" at bounding box center [10, 46] width 6 height 6
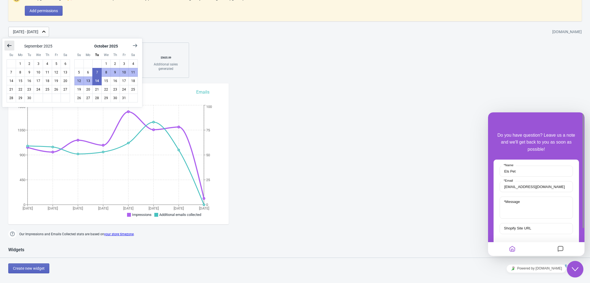
click at [9, 47] on icon "Show previous month, August 2025" at bounding box center [10, 46] width 6 height 6
click at [9, 47] on icon "Show previous month, June 2025" at bounding box center [10, 46] width 6 height 6
click at [9, 47] on icon "Show previous month, May 2025" at bounding box center [10, 46] width 6 height 6
click at [9, 47] on icon "Show previous month, April 2025" at bounding box center [10, 46] width 6 height 6
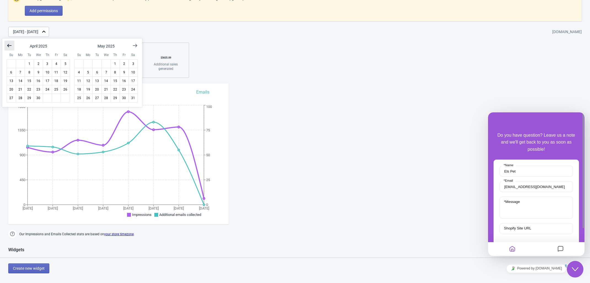
click at [9, 47] on icon "Show previous month, March 2025" at bounding box center [10, 46] width 6 height 6
click at [9, 47] on icon "Show previous month, January 2025" at bounding box center [10, 46] width 6 height 6
click at [9, 47] on icon "Show previous month, December 2024" at bounding box center [10, 46] width 6 height 6
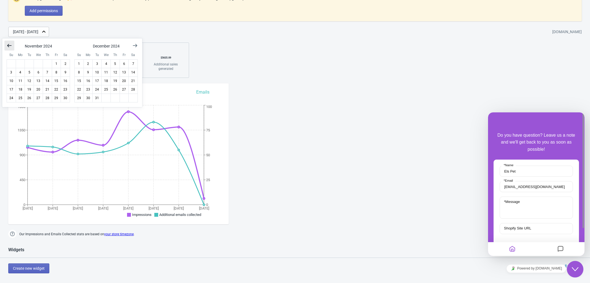
click at [9, 47] on icon "Show previous month, October 2024" at bounding box center [10, 46] width 6 height 6
click at [9, 47] on icon "Show previous month, September 2024" at bounding box center [10, 46] width 6 height 6
click at [13, 63] on button "1" at bounding box center [11, 63] width 9 height 9
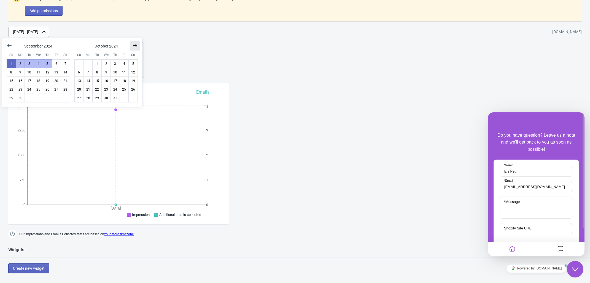
click at [137, 45] on icon "Show next month, November 2024" at bounding box center [135, 46] width 6 height 6
click at [137, 45] on icon "Show next month, December 2024" at bounding box center [135, 46] width 6 height 6
click at [137, 45] on icon "Show next month, January 2025" at bounding box center [135, 46] width 6 height 6
click at [137, 45] on icon "Show next month, March 2025" at bounding box center [135, 46] width 6 height 6
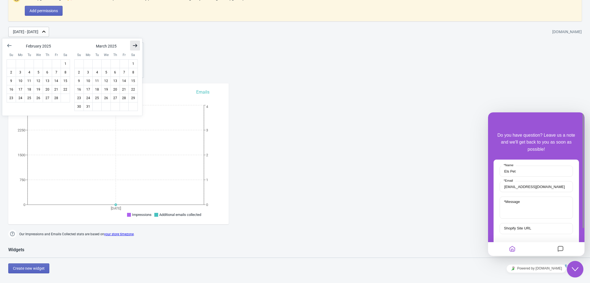
click at [137, 45] on icon "Show next month, April 2025" at bounding box center [135, 46] width 6 height 6
click at [137, 45] on icon "Show next month, May 2025" at bounding box center [135, 46] width 6 height 6
click at [137, 45] on icon "Show next month, June 2025" at bounding box center [135, 46] width 6 height 6
click at [137, 45] on icon "Show next month, July 2025" at bounding box center [135, 46] width 6 height 6
click at [137, 45] on icon "Show next month, August 2025" at bounding box center [135, 46] width 6 height 6
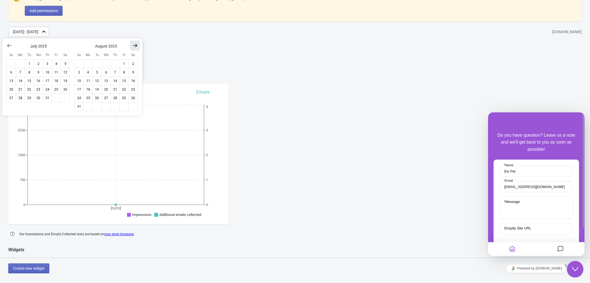
click at [137, 45] on icon "Show next month, September 2025" at bounding box center [135, 46] width 6 height 6
click at [137, 45] on icon "Show next month, October 2025" at bounding box center [135, 46] width 6 height 6
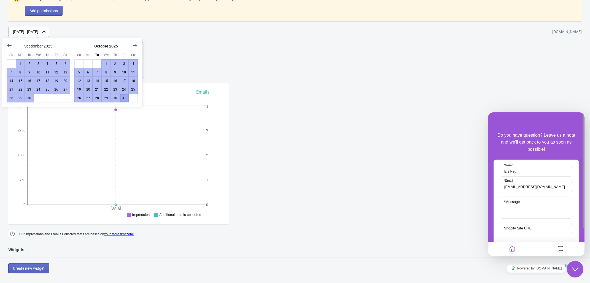
click at [128, 98] on button "31" at bounding box center [124, 97] width 9 height 9
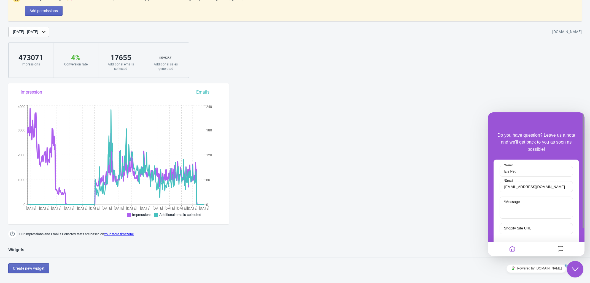
click at [116, 63] on div "Additional emails collected" at bounding box center [121, 66] width 34 height 9
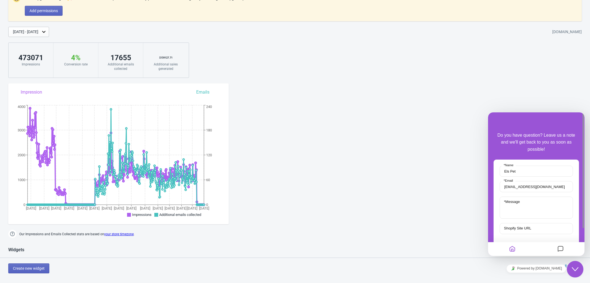
click at [207, 93] on div "[DATE] Oct [DATE] [DATE] Jan [DATE] [DATE] [DATE] [DATE] Jun [DATE] [DATE] [DAT…" at bounding box center [118, 147] width 220 height 116
click at [203, 92] on div "[DATE] Oct [DATE] [DATE] Jan [DATE] [DATE] [DATE] [DATE] Jun [DATE] [DATE] [DAT…" at bounding box center [118, 147] width 220 height 116
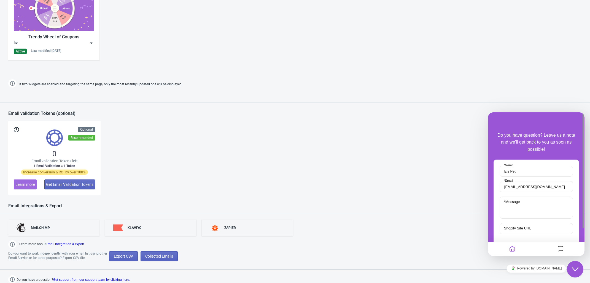
scroll to position [341, 0]
click at [145, 226] on div "KLAVIYO" at bounding box center [150, 227] width 91 height 17
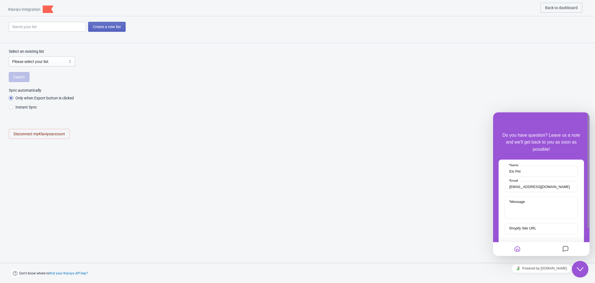
radio input "true"
select select "V8Hi5P"
click at [39, 28] on input at bounding box center [47, 27] width 77 height 10
drag, startPoint x: 236, startPoint y: 111, endPoint x: 222, endPoint y: 106, distance: 14.6
click at [236, 111] on li "Instant Sync" at bounding box center [298, 107] width 578 height 9
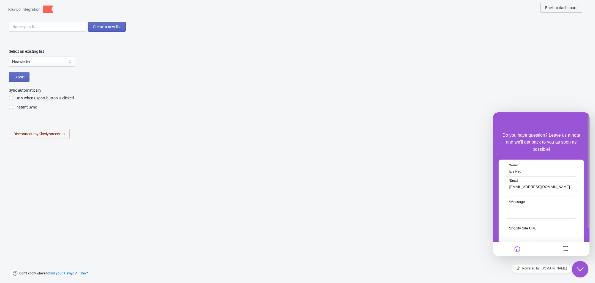
click at [15, 99] on label "Only when Export button is clicked" at bounding box center [41, 98] width 65 height 8
click at [13, 99] on input "Only when Export button is clicked" at bounding box center [11, 101] width 4 height 10
radio input "true"
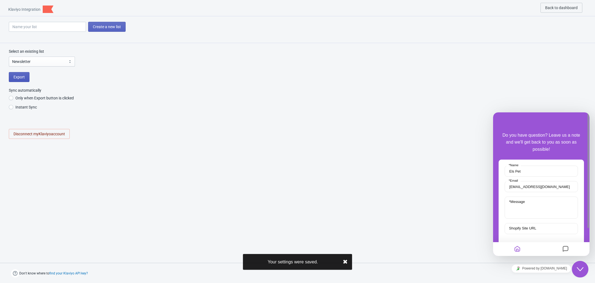
click at [21, 78] on span "Export" at bounding box center [19, 77] width 11 height 4
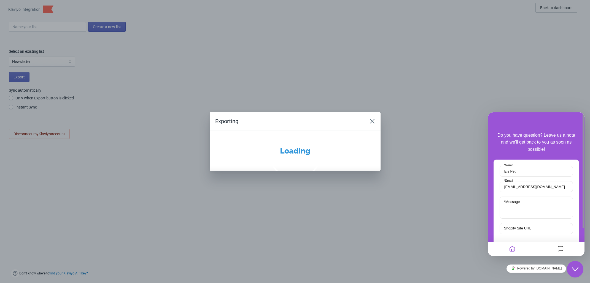
radio input "true"
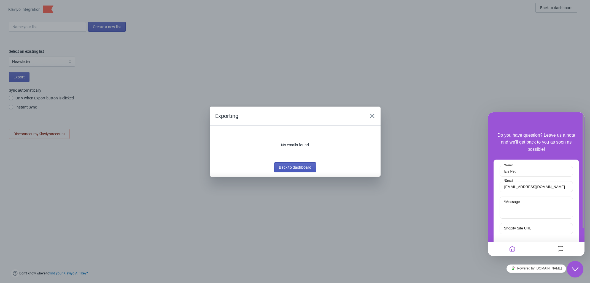
click at [298, 168] on span "Back to dashboard" at bounding box center [295, 167] width 33 height 4
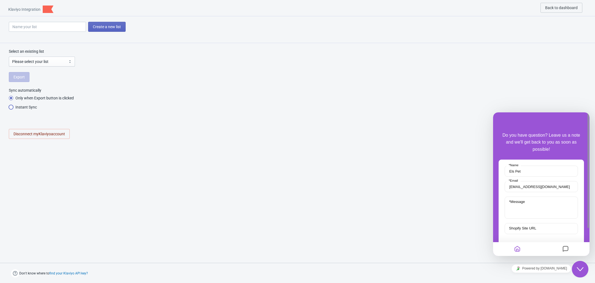
click at [11, 110] on input "Instant Sync" at bounding box center [11, 110] width 4 height 10
radio input "true"
click at [32, 62] on select "Please select your list 所有客户4-排除弃单未恢复 下单时间超过一个月以上3.30 Crowdfunding 12月前已购买客户fb-…" at bounding box center [42, 62] width 66 height 10
click at [25, 61] on select "Please select your list 所有客户4-排除弃单未恢复 下单时间超过一个月以上3.30 Crowdfunding 12月前已购买客户fb-…" at bounding box center [42, 62] width 66 height 10
click at [31, 25] on input at bounding box center [47, 27] width 77 height 10
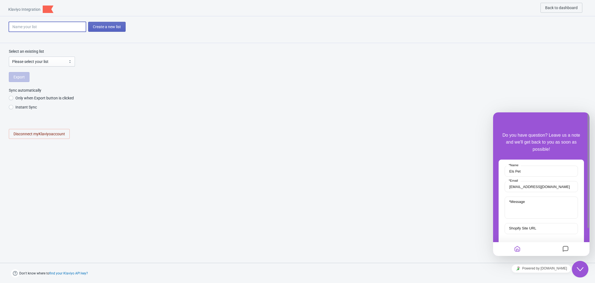
paste input "Newsletter"
type input "Newsletter"
radio input "true"
type input "Newslette"
radio input "true"
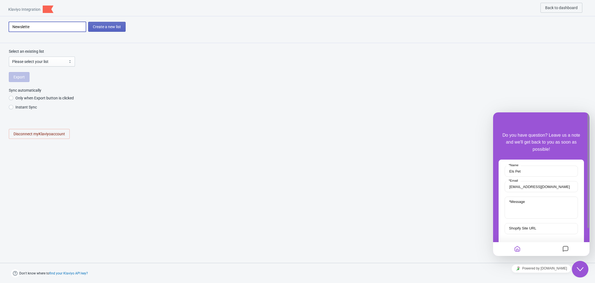
type input "Newslett"
radio input "true"
type input "Newslet"
radio input "true"
type input "Newsle"
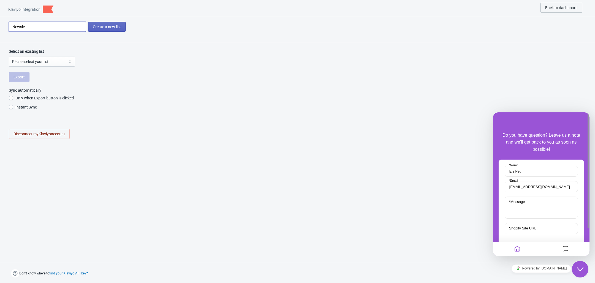
radio input "true"
type input "Newsl"
radio input "true"
type input "News"
radio input "true"
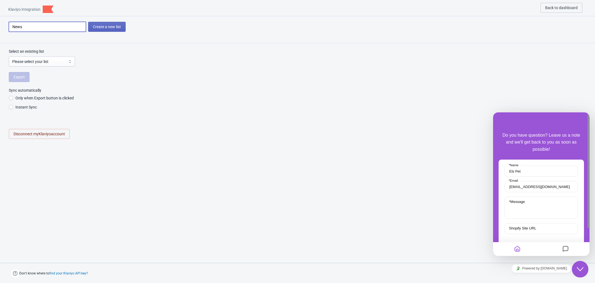
type input "New"
radio input "true"
type input "Ne"
radio input "true"
type input "N"
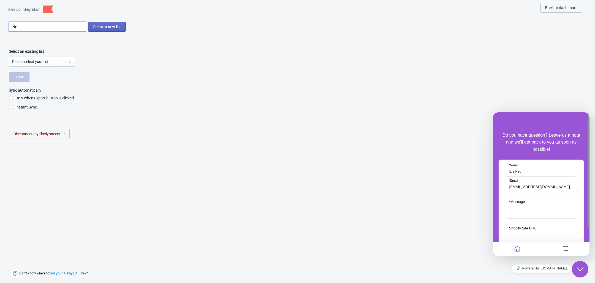
radio input "true"
type input "T"
radio input "true"
type input "TA"
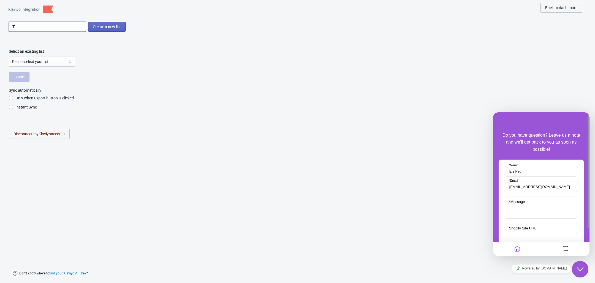
radio input "true"
type input "TAD"
radio input "true"
type input "TADA"
radio input "true"
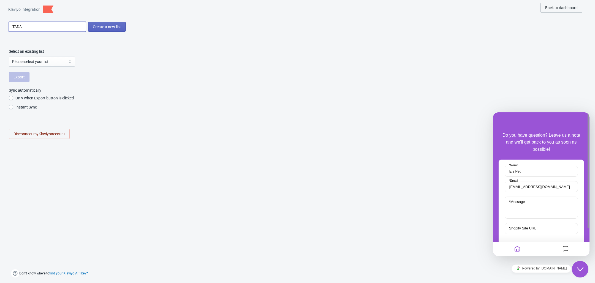
type input "TAD"
radio input "true"
type input "TA"
radio input "true"
type input "T"
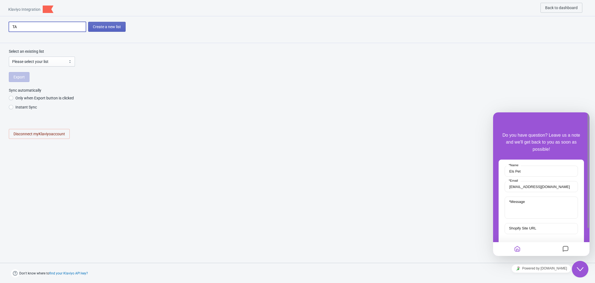
radio input "true"
type input "Ta"
radio input "true"
type input "Ta'd"
radio input "true"
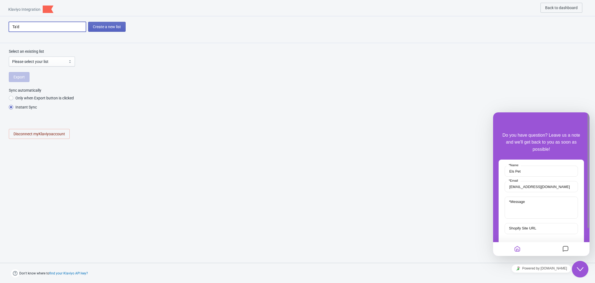
type input "Ta'da"
radio input "true"
type input "[PERSON_NAME]"
radio input "true"
type input "[PERSON_NAME]"
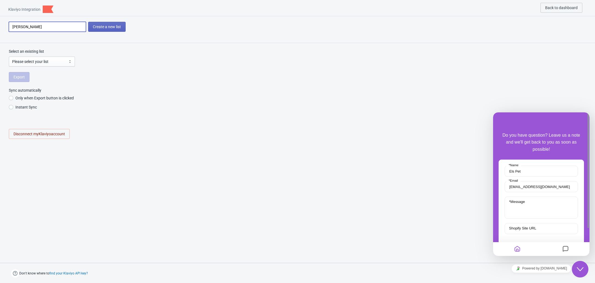
radio input "true"
type input "[PERSON_NAME]"
radio input "true"
type input "[PERSON_NAME]"
radio input "true"
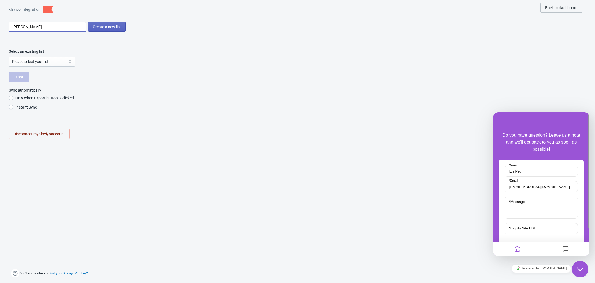
type input "Tada po'p"
radio input "true"
type input "[PERSON_NAME]"
radio input "true"
type input "[PERSON_NAME]"
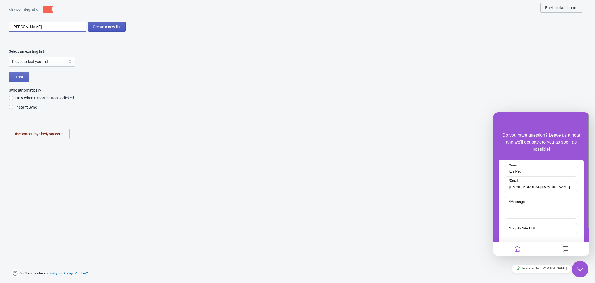
click at [111, 26] on span "Create a new list" at bounding box center [107, 27] width 28 height 4
click at [36, 63] on select "Please select your list" at bounding box center [42, 62] width 66 height 10
click at [33, 61] on select "Please select your list" at bounding box center [42, 62] width 66 height 10
click at [60, 60] on select "Please select your list" at bounding box center [42, 62] width 66 height 10
click at [189, 78] on div "Export" at bounding box center [298, 77] width 578 height 10
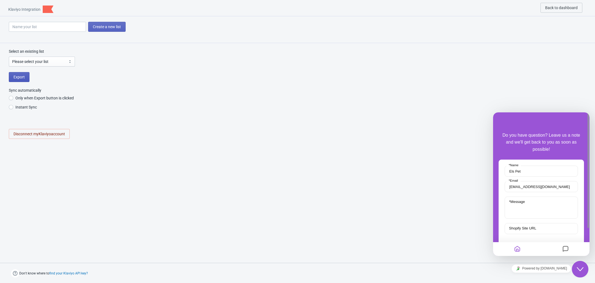
click at [20, 77] on span "Export" at bounding box center [19, 77] width 11 height 4
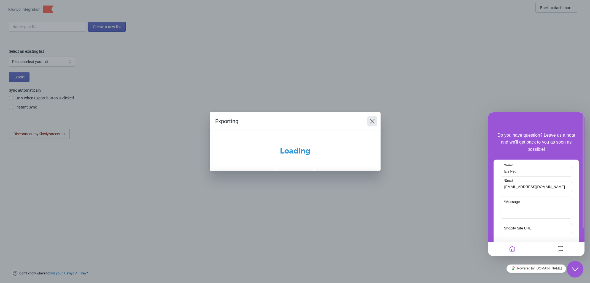
click at [371, 121] on icon "Close" at bounding box center [373, 121] width 6 height 6
radio input "true"
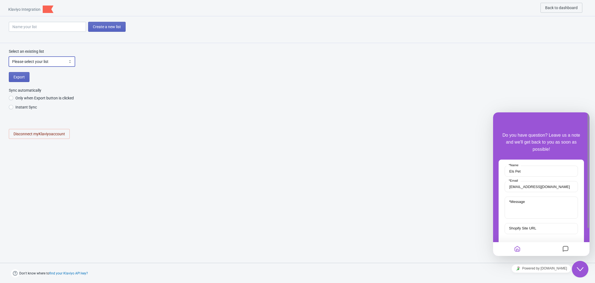
click at [68, 60] on select "Please select your list" at bounding box center [42, 62] width 66 height 10
click at [221, 77] on div "Export" at bounding box center [298, 77] width 578 height 10
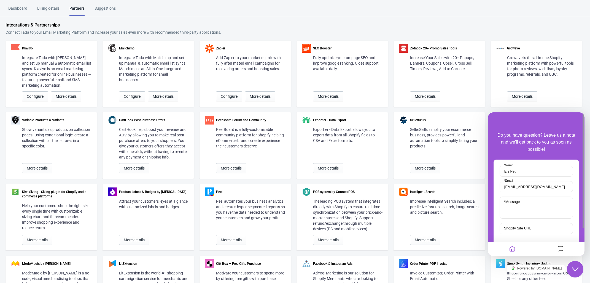
click at [18, 7] on div "Dashboard" at bounding box center [17, 11] width 19 height 10
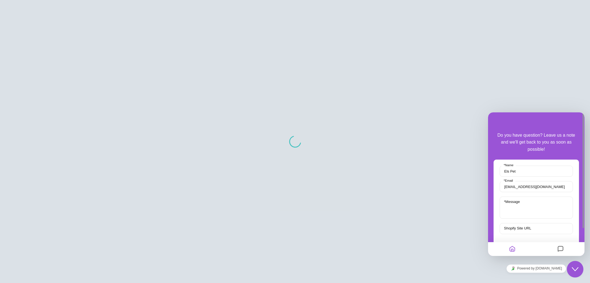
scroll to position [6, 0]
